Goal: Check status: Check status

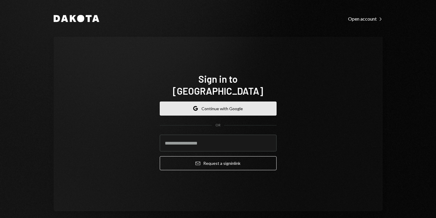
drag, startPoint x: 0, startPoint y: 0, endPoint x: 208, endPoint y: 101, distance: 231.3
click at [208, 101] on button "Google Continue with Google" at bounding box center [218, 108] width 117 height 14
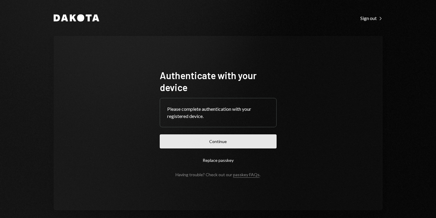
click at [195, 140] on button "Continue" at bounding box center [218, 141] width 117 height 14
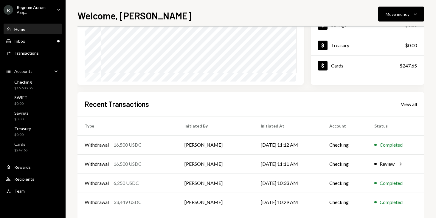
scroll to position [91, 0]
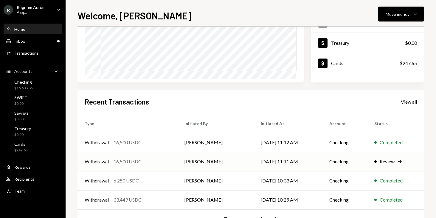
click at [387, 162] on div "Review" at bounding box center [387, 161] width 15 height 7
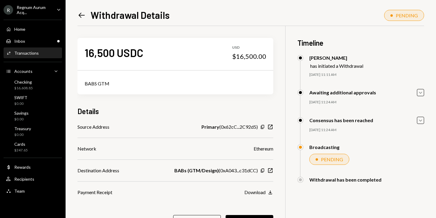
scroll to position [30, 0]
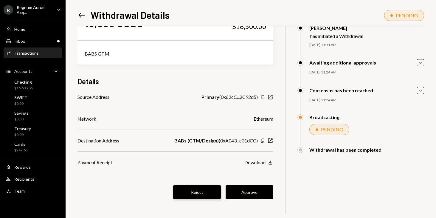
click at [192, 193] on button "Reject" at bounding box center [197, 192] width 48 height 14
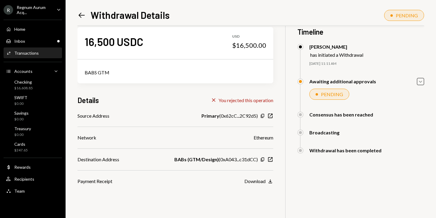
scroll to position [7, 0]
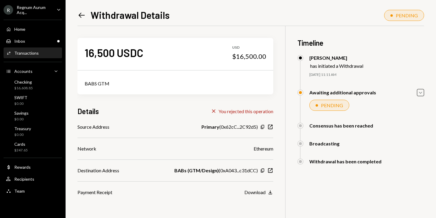
click at [81, 14] on icon "Left Arrow" at bounding box center [82, 15] width 8 height 8
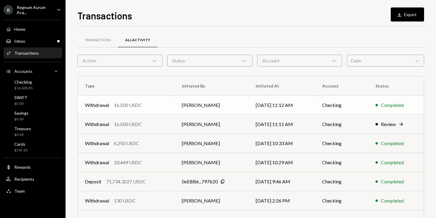
click at [160, 108] on div "Withdrawal 16,500 USDC" at bounding box center [126, 104] width 83 height 7
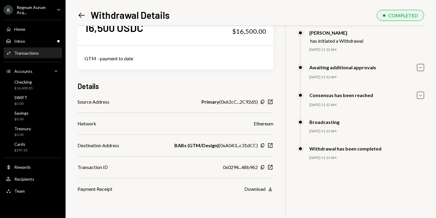
scroll to position [26, 0]
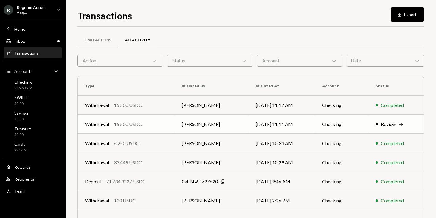
click at [179, 124] on td "[PERSON_NAME]" at bounding box center [212, 124] width 74 height 19
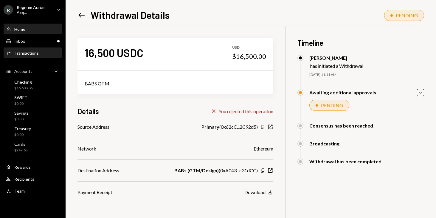
click at [33, 31] on div "Home Home" at bounding box center [33, 29] width 54 height 5
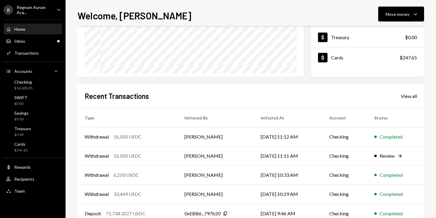
scroll to position [97, 0]
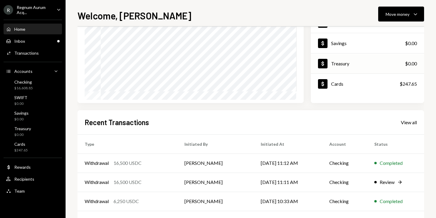
scroll to position [71, 0]
click at [302, 183] on td "[DATE] 11:11 AM" at bounding box center [288, 181] width 69 height 19
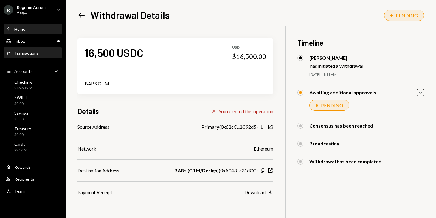
click at [21, 32] on div "Home Home" at bounding box center [33, 29] width 54 height 10
